Goal: Use online tool/utility: Utilize a website feature to perform a specific function

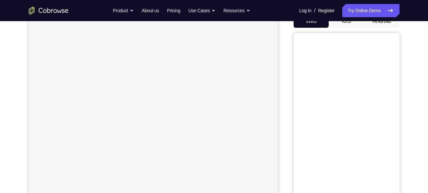
scroll to position [72, 0]
click at [378, 24] on button "Android" at bounding box center [381, 20] width 35 height 13
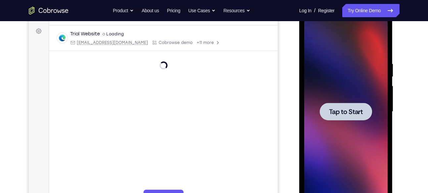
scroll to position [0, 0]
click at [351, 105] on div at bounding box center [346, 112] width 52 height 18
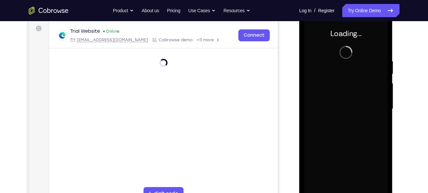
scroll to position [98, 0]
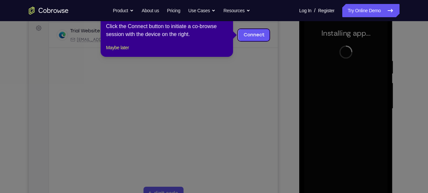
click at [238, 54] on icon at bounding box center [216, 96] width 433 height 193
click at [124, 52] on button "Maybe later" at bounding box center [117, 48] width 23 height 8
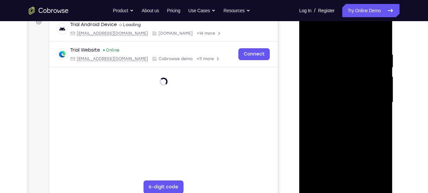
scroll to position [106, 0]
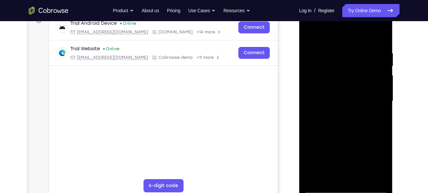
click at [342, 191] on div at bounding box center [345, 101] width 83 height 185
click at [375, 159] on div at bounding box center [345, 101] width 83 height 185
click at [339, 40] on div at bounding box center [345, 101] width 83 height 185
click at [373, 100] on div at bounding box center [345, 101] width 83 height 185
click at [353, 178] on div at bounding box center [345, 101] width 83 height 185
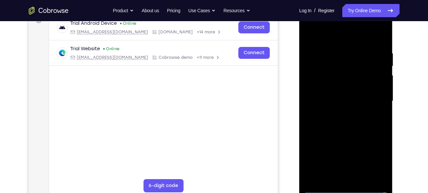
click at [340, 90] on div at bounding box center [345, 101] width 83 height 185
click at [340, 97] on div at bounding box center [345, 101] width 83 height 185
click at [382, 176] on div at bounding box center [345, 101] width 83 height 185
click at [321, 188] on div at bounding box center [345, 101] width 83 height 185
click at [333, 88] on div at bounding box center [345, 101] width 83 height 185
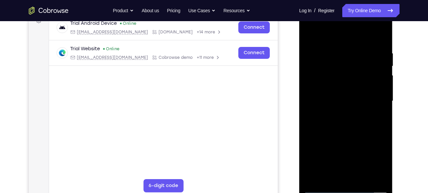
click at [333, 88] on div at bounding box center [345, 101] width 83 height 185
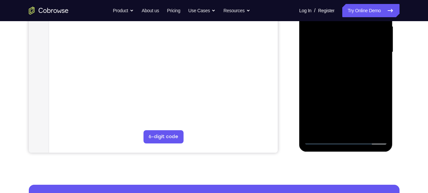
scroll to position [156, 0]
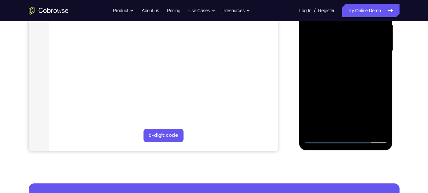
click at [323, 138] on div at bounding box center [345, 50] width 83 height 185
click at [345, 66] on div at bounding box center [345, 50] width 83 height 185
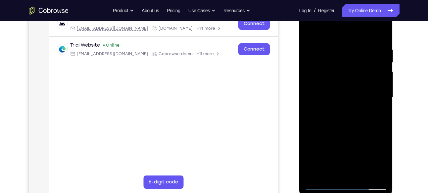
scroll to position [110, 0]
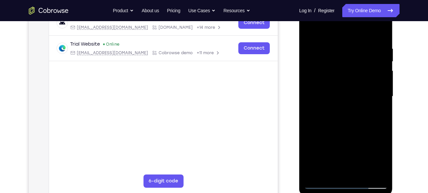
click at [348, 81] on div at bounding box center [345, 96] width 83 height 185
drag, startPoint x: 346, startPoint y: 30, endPoint x: 348, endPoint y: 3, distance: 26.9
click at [348, 4] on div at bounding box center [345, 96] width 83 height 185
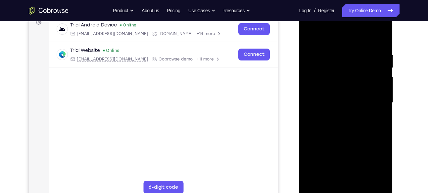
scroll to position [105, 0]
click at [359, 178] on div at bounding box center [345, 102] width 83 height 185
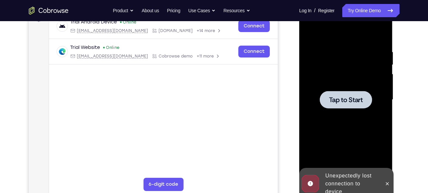
scroll to position [108, 0]
click at [343, 101] on span "Tap to Start" at bounding box center [346, 99] width 34 height 7
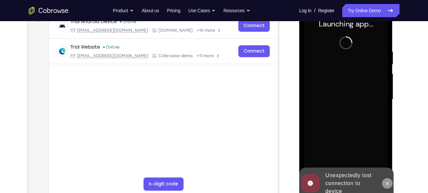
click at [388, 183] on icon at bounding box center [387, 183] width 3 height 3
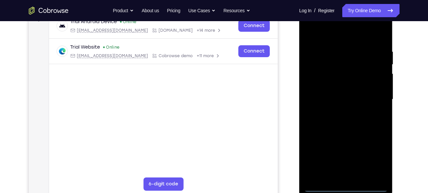
click at [345, 191] on div at bounding box center [345, 99] width 83 height 185
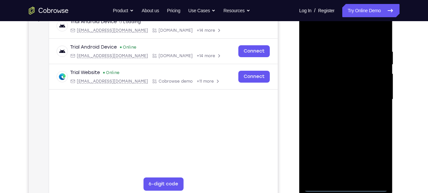
click at [374, 158] on div at bounding box center [345, 99] width 83 height 185
click at [334, 36] on div at bounding box center [345, 99] width 83 height 185
click at [372, 93] on div at bounding box center [345, 99] width 83 height 185
click at [350, 177] on div at bounding box center [345, 99] width 83 height 185
click at [341, 91] on div at bounding box center [345, 99] width 83 height 185
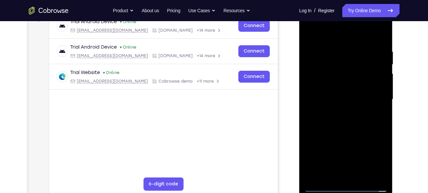
click at [341, 83] on div at bounding box center [345, 99] width 83 height 185
click at [342, 100] on div at bounding box center [345, 99] width 83 height 185
click at [348, 119] on div at bounding box center [345, 99] width 83 height 185
click at [349, 124] on div at bounding box center [345, 99] width 83 height 185
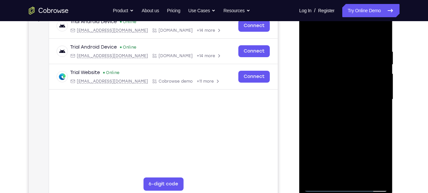
click at [362, 177] on div at bounding box center [345, 99] width 83 height 185
click at [352, 136] on div at bounding box center [345, 99] width 83 height 185
click at [350, 97] on div at bounding box center [345, 99] width 83 height 185
click at [309, 34] on div at bounding box center [345, 99] width 83 height 185
click at [339, 79] on div at bounding box center [345, 99] width 83 height 185
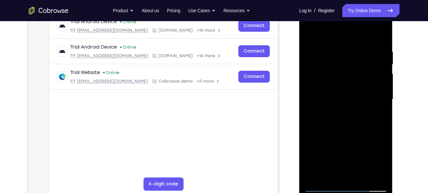
click at [344, 141] on div at bounding box center [345, 99] width 83 height 185
click at [381, 145] on div at bounding box center [345, 99] width 83 height 185
click at [381, 147] on div at bounding box center [345, 99] width 83 height 185
click at [310, 29] on div at bounding box center [345, 99] width 83 height 185
drag, startPoint x: 357, startPoint y: 151, endPoint x: 359, endPoint y: 52, distance: 99.6
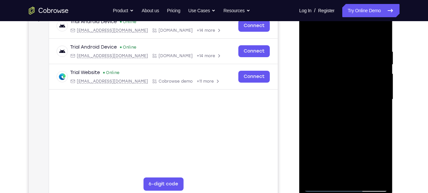
click at [359, 52] on div at bounding box center [345, 99] width 83 height 185
drag, startPoint x: 346, startPoint y: 128, endPoint x: 355, endPoint y: 47, distance: 81.5
click at [355, 47] on div at bounding box center [345, 99] width 83 height 185
drag, startPoint x: 347, startPoint y: 110, endPoint x: 364, endPoint y: 19, distance: 93.6
click at [364, 19] on div at bounding box center [345, 99] width 83 height 185
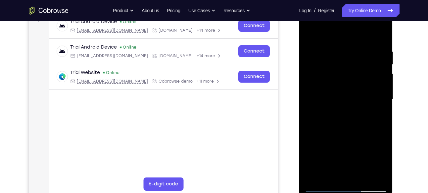
drag, startPoint x: 348, startPoint y: 135, endPoint x: 364, endPoint y: 42, distance: 94.5
click at [364, 42] on div at bounding box center [345, 99] width 83 height 185
drag, startPoint x: 348, startPoint y: 114, endPoint x: 368, endPoint y: 23, distance: 93.4
click at [368, 23] on div at bounding box center [345, 99] width 83 height 185
drag, startPoint x: 360, startPoint y: 84, endPoint x: 391, endPoint y: 26, distance: 65.6
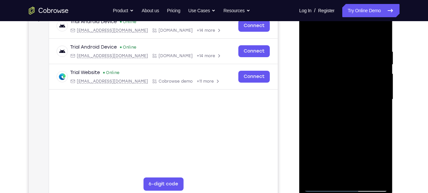
click at [391, 26] on div at bounding box center [346, 100] width 94 height 197
drag, startPoint x: 358, startPoint y: 108, endPoint x: 306, endPoint y: 210, distance: 114.7
click at [306, 193] on html "Online web based iOS Simulators and Android Emulators. Run iPhone, iPad, Mobile…" at bounding box center [346, 101] width 94 height 198
click at [355, 47] on div at bounding box center [345, 99] width 83 height 185
click at [373, 175] on div at bounding box center [345, 99] width 83 height 185
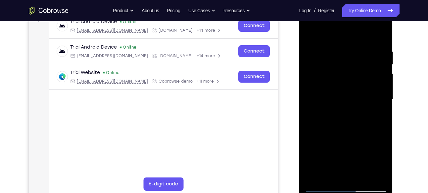
click at [379, 137] on div at bounding box center [345, 99] width 83 height 185
click at [370, 176] on div at bounding box center [345, 99] width 83 height 185
drag, startPoint x: 385, startPoint y: 114, endPoint x: 330, endPoint y: 113, distance: 55.6
click at [330, 113] on div at bounding box center [345, 99] width 83 height 185
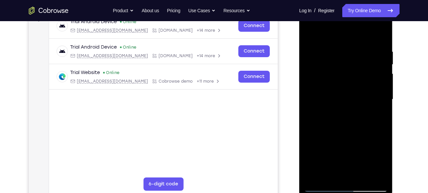
drag, startPoint x: 356, startPoint y: 113, endPoint x: 253, endPoint y: 111, distance: 103.6
click at [299, 111] on html "Online web based iOS Simulators and Android Emulators. Run iPhone, iPad, Mobile…" at bounding box center [346, 101] width 94 height 198
drag, startPoint x: 354, startPoint y: 67, endPoint x: 356, endPoint y: 170, distance: 102.9
click at [356, 170] on div at bounding box center [345, 99] width 83 height 185
click at [377, 178] on div at bounding box center [345, 99] width 83 height 185
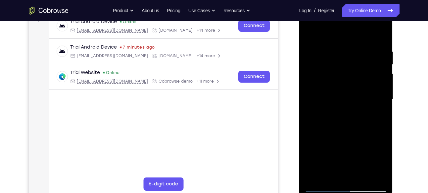
click at [358, 173] on div at bounding box center [345, 99] width 83 height 185
